Goal: Transaction & Acquisition: Obtain resource

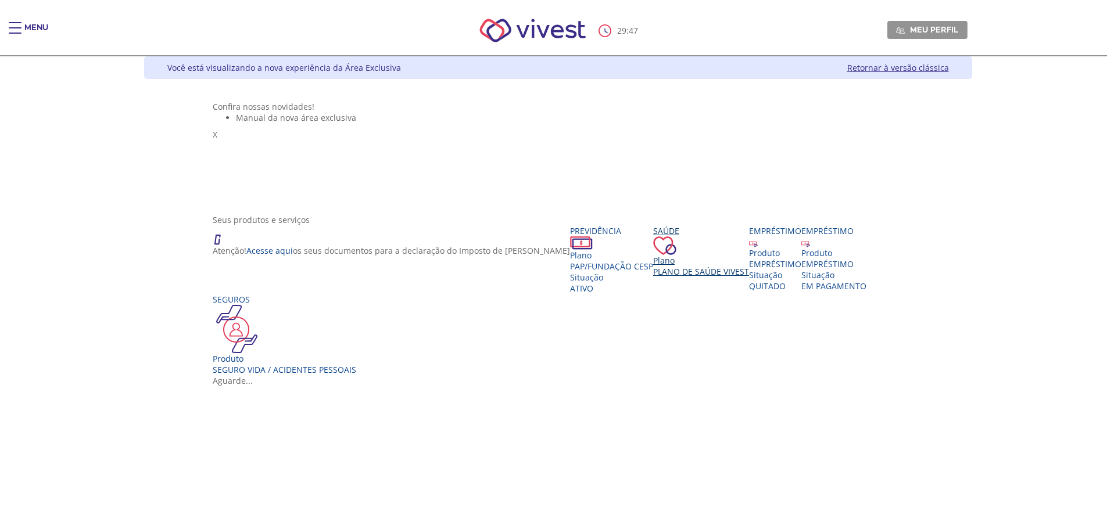
scroll to position [58, 0]
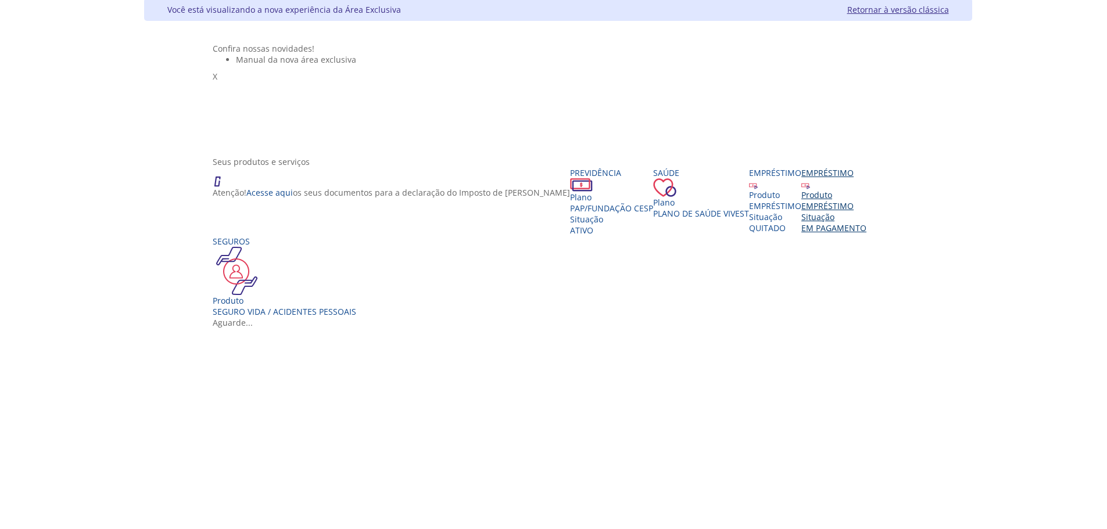
click at [866, 212] on div "EMPRÉSTIMO" at bounding box center [833, 205] width 65 height 11
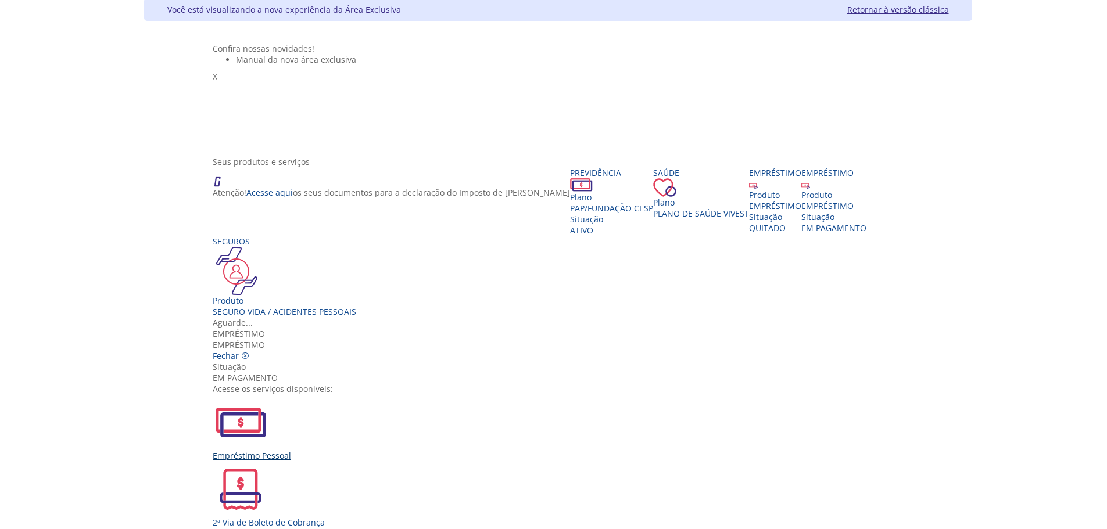
click at [386, 450] on div "Empréstimo Pessoal" at bounding box center [558, 455] width 690 height 11
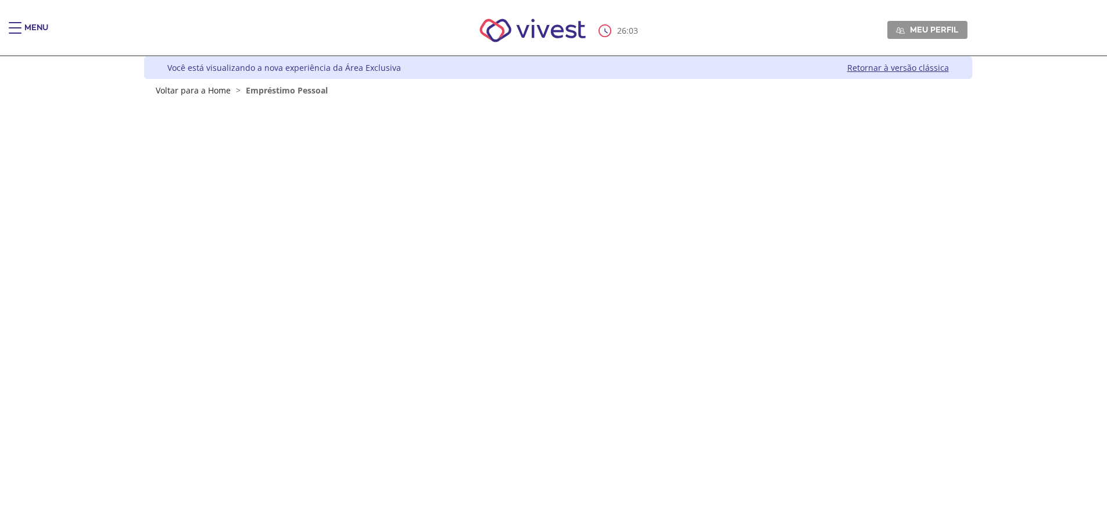
click at [19, 40] on div "Main header" at bounding box center [15, 33] width 13 height 23
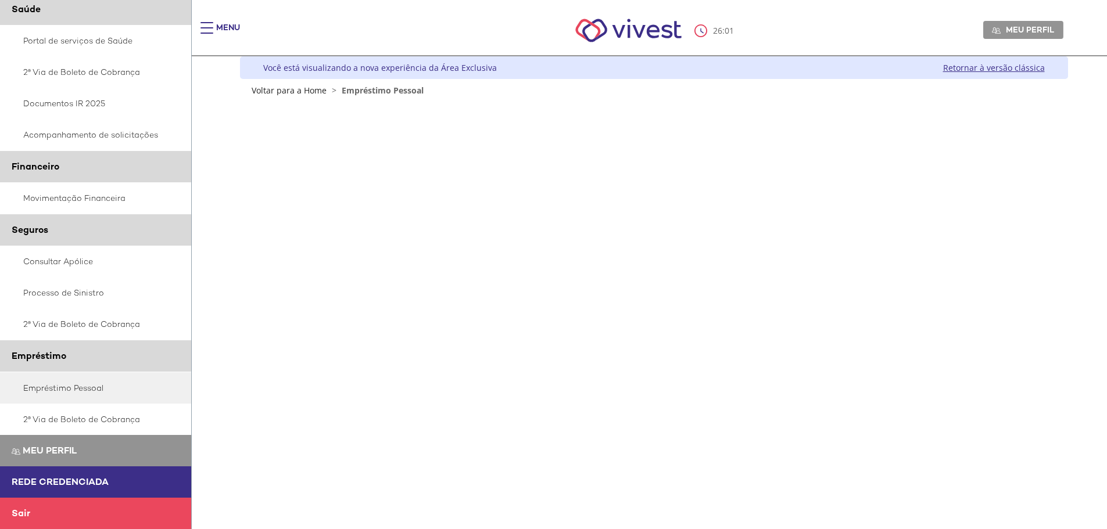
scroll to position [349, 0]
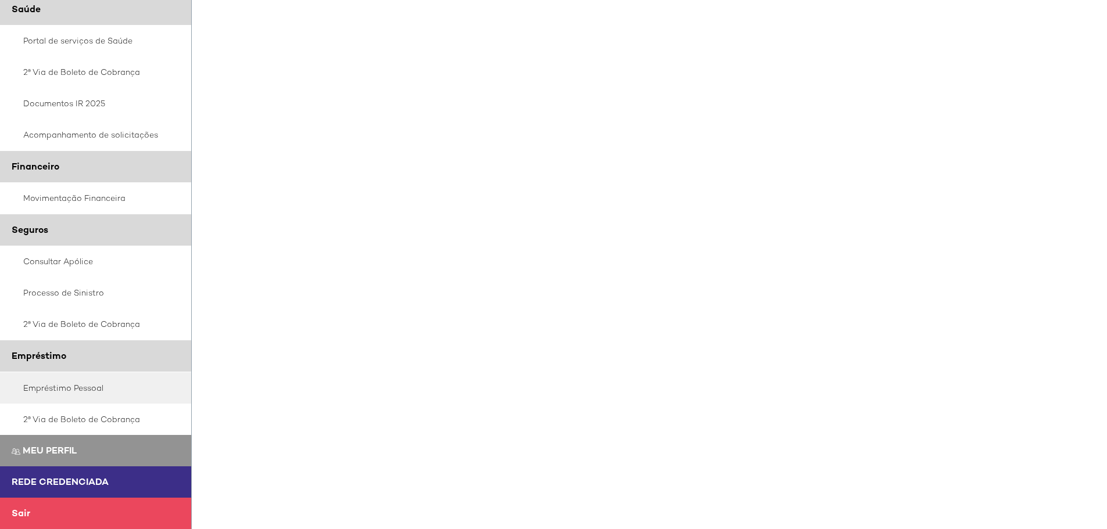
click at [28, 510] on span "Sair" at bounding box center [21, 513] width 19 height 12
